Goal: Transaction & Acquisition: Download file/media

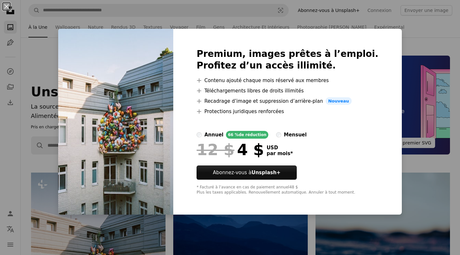
scroll to position [172, 0]
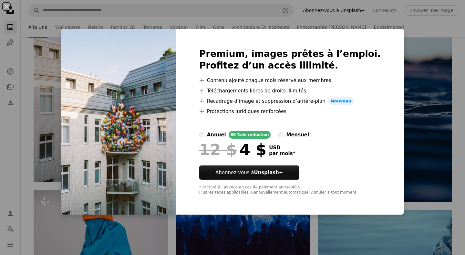
click at [400, 103] on div "An X shape Premium, images prêtes à l’emploi. Profitez d’un accès illimité. A p…" at bounding box center [232, 127] width 465 height 255
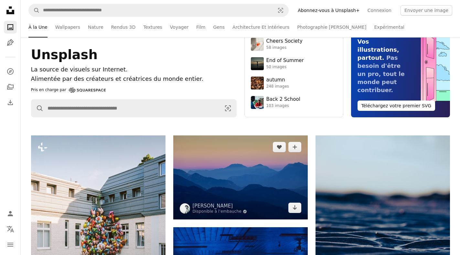
scroll to position [0, 0]
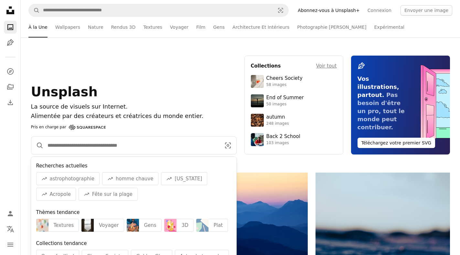
click at [144, 146] on input "Rechercher des visuels sur tout le site" at bounding box center [132, 145] width 176 height 17
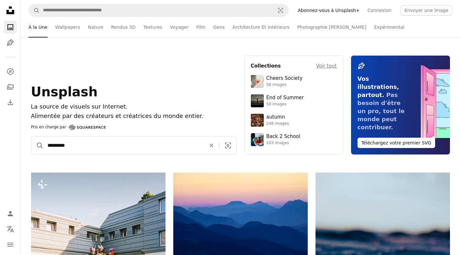
type input "**********"
click button "A magnifying glass" at bounding box center [37, 145] width 12 height 17
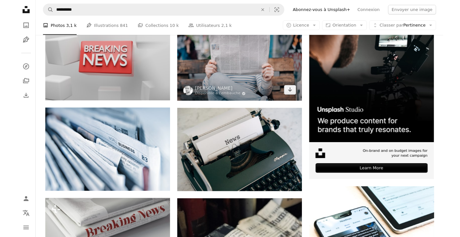
scroll to position [129, 0]
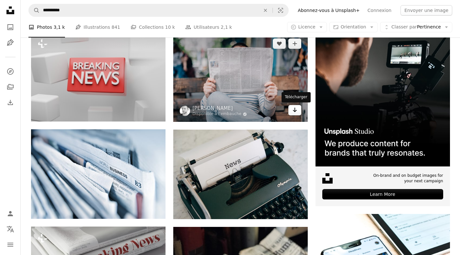
click at [294, 111] on icon "Télécharger" at bounding box center [295, 110] width 4 height 5
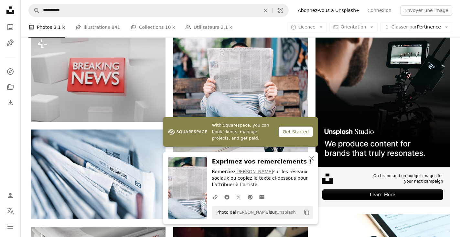
click at [313, 156] on icon "An X shape" at bounding box center [312, 158] width 8 height 8
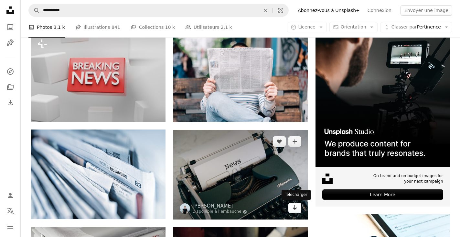
click at [294, 211] on icon "Arrow pointing down" at bounding box center [294, 207] width 5 height 8
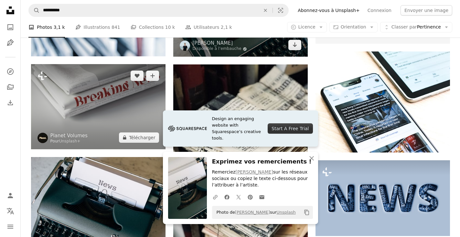
scroll to position [345, 0]
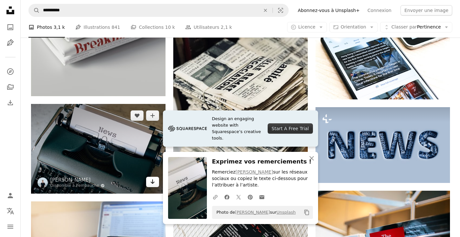
click at [149, 179] on link "Arrow pointing down" at bounding box center [152, 181] width 13 height 10
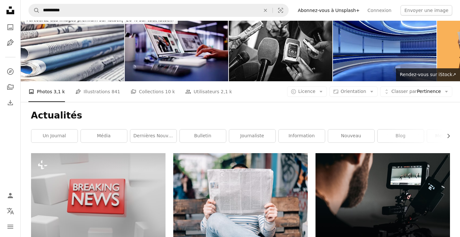
scroll to position [0, 0]
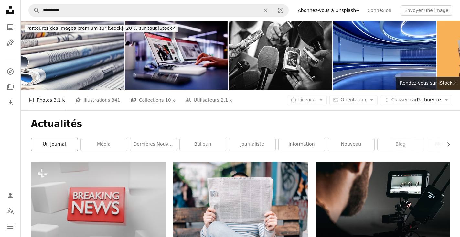
click at [52, 148] on link "un journal" at bounding box center [54, 144] width 46 height 13
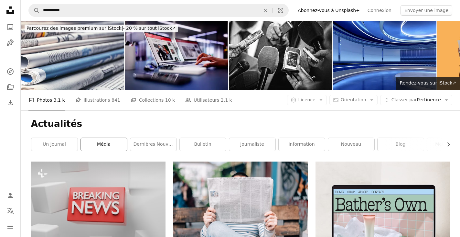
click at [123, 146] on link "média" at bounding box center [104, 144] width 46 height 13
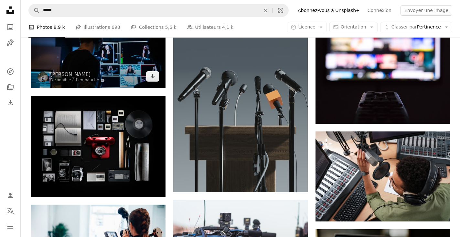
scroll to position [345, 0]
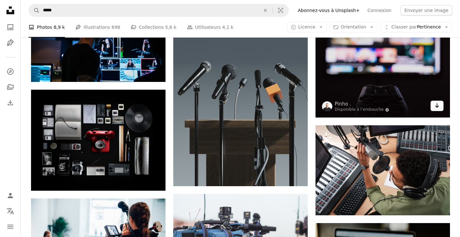
click at [442, 108] on link "Arrow pointing down" at bounding box center [437, 106] width 13 height 10
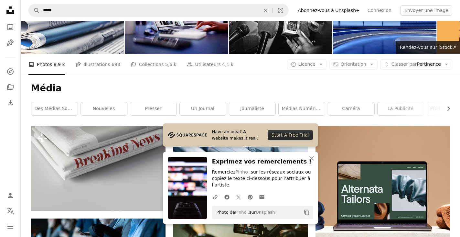
scroll to position [0, 0]
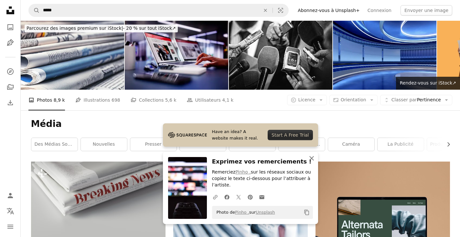
click at [311, 159] on icon "An X shape" at bounding box center [312, 158] width 8 height 8
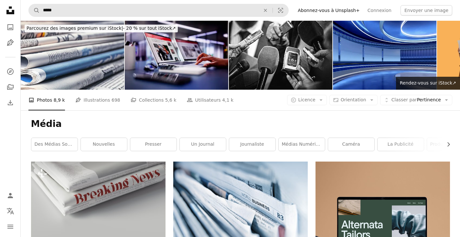
click at [74, 4] on form "A magnifying glass ***** An X shape Visual search" at bounding box center [158, 10] width 260 height 13
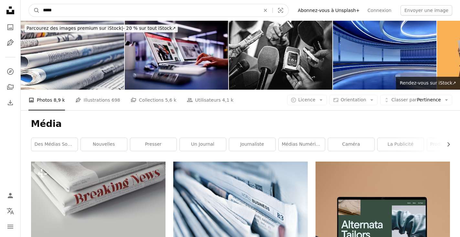
click at [75, 11] on input "*****" at bounding box center [149, 10] width 218 height 12
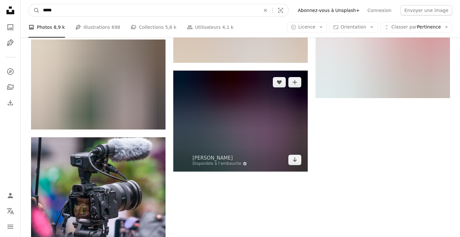
scroll to position [776, 0]
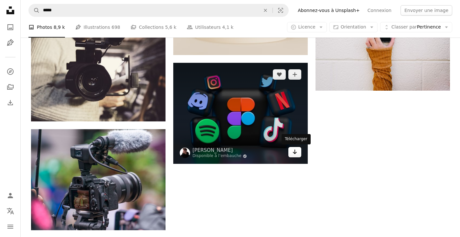
click at [297, 153] on link "Arrow pointing down" at bounding box center [294, 152] width 13 height 10
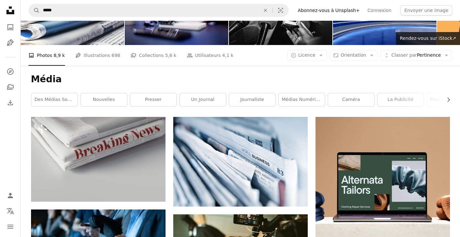
scroll to position [0, 0]
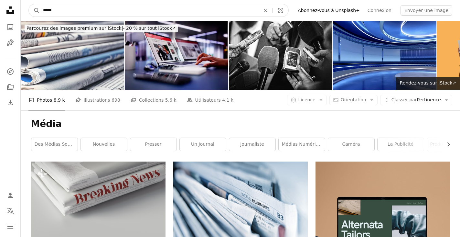
click at [138, 13] on input "*****" at bounding box center [149, 10] width 218 height 12
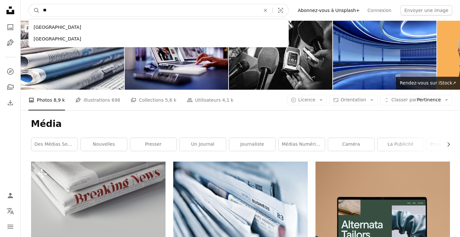
type input "*"
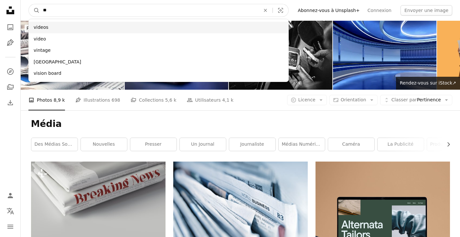
type input "**"
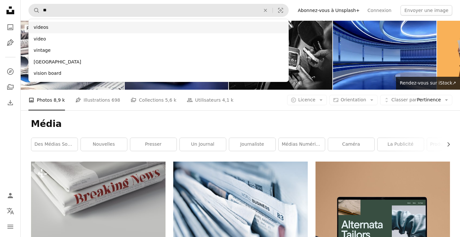
click at [95, 28] on div "videos" at bounding box center [158, 28] width 260 height 12
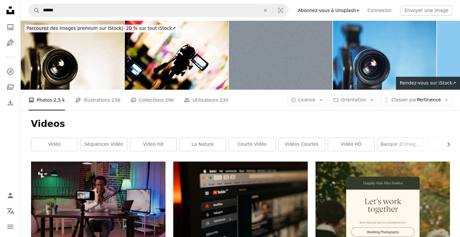
scroll to position [172, 0]
